Goal: Check status: Check status

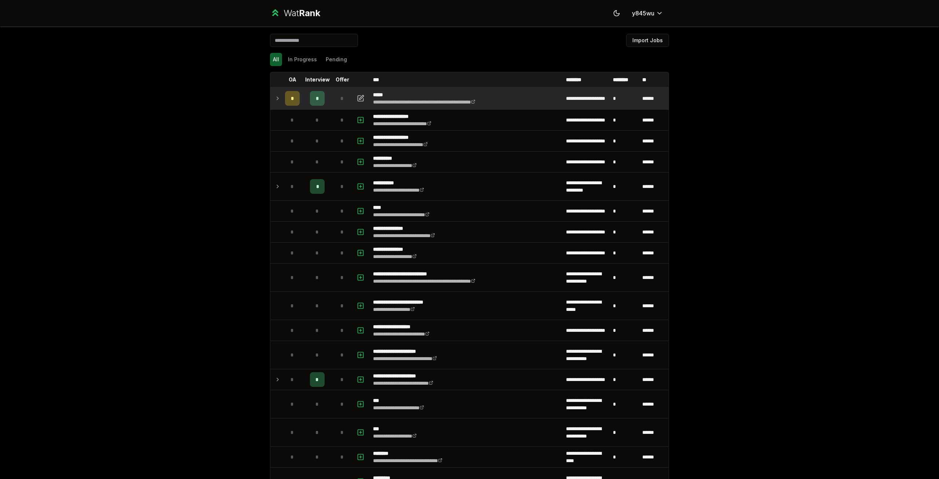
click at [275, 97] on icon at bounding box center [278, 98] width 6 height 9
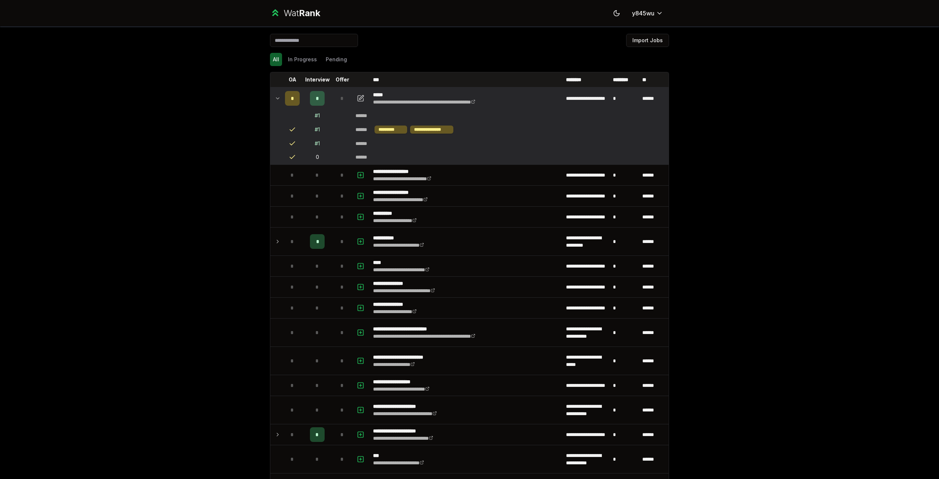
click at [310, 99] on div "*" at bounding box center [317, 98] width 15 height 15
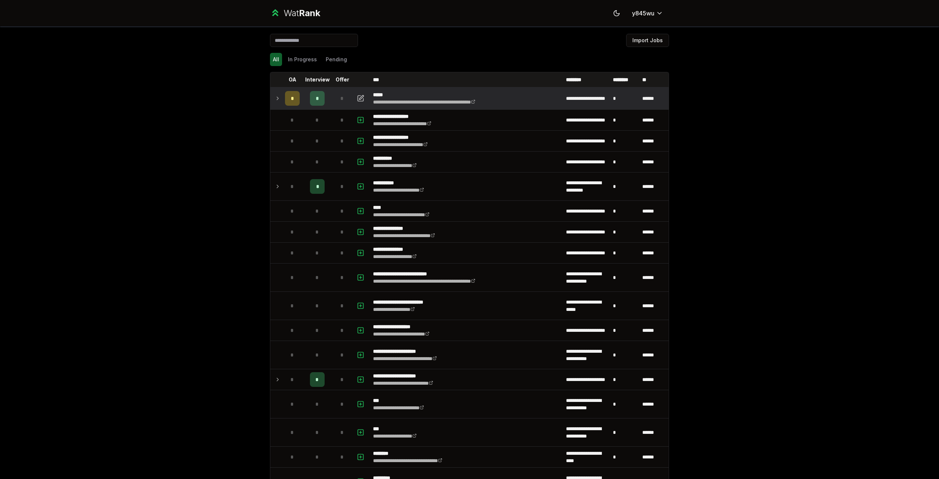
click at [310, 99] on div "*" at bounding box center [317, 98] width 15 height 15
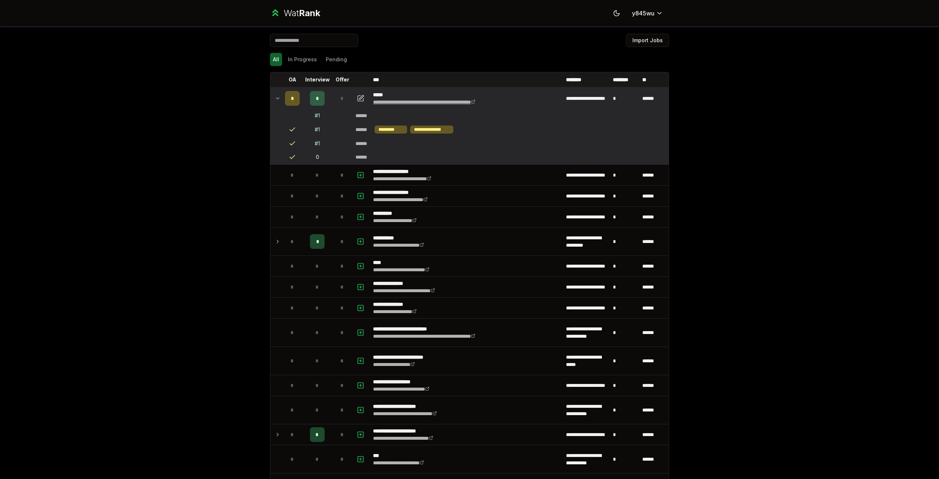
click at [475, 103] on icon at bounding box center [473, 101] width 4 height 4
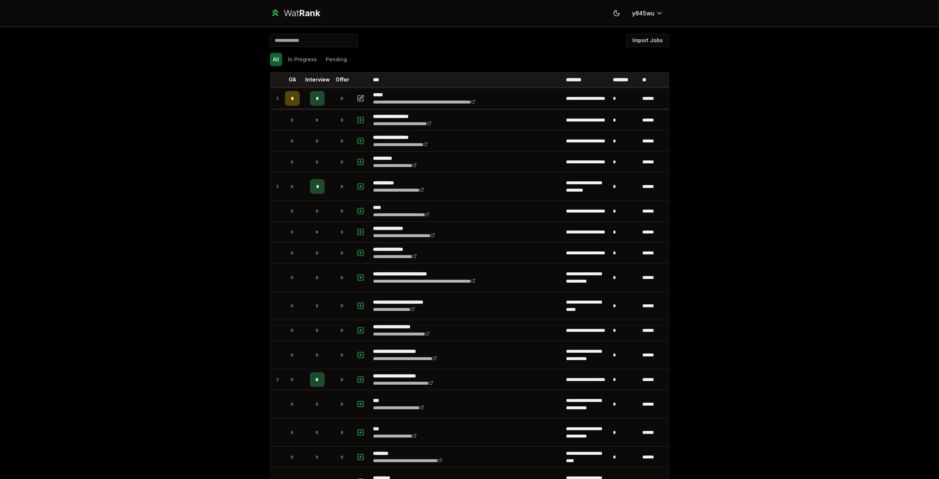
drag, startPoint x: 746, startPoint y: 262, endPoint x: 751, endPoint y: 259, distance: 6.1
click at [747, 262] on div "**********" at bounding box center [469, 239] width 939 height 479
click at [277, 98] on icon at bounding box center [278, 98] width 6 height 9
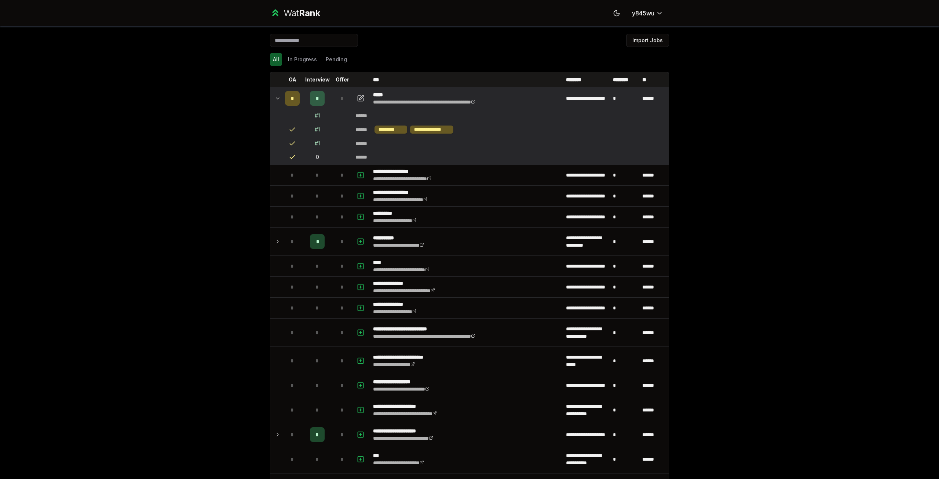
click at [277, 98] on icon at bounding box center [278, 98] width 6 height 9
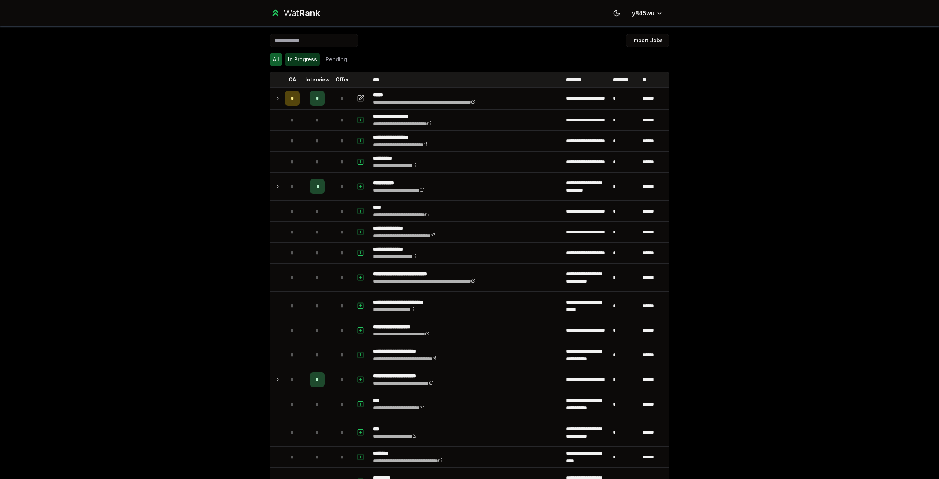
click at [298, 56] on button "In Progress" at bounding box center [302, 59] width 35 height 13
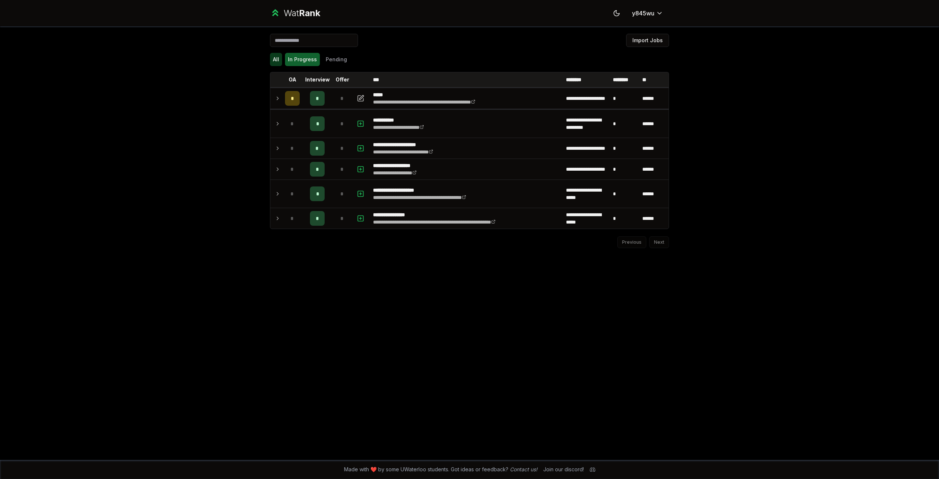
click at [277, 59] on button "All" at bounding box center [276, 59] width 12 height 13
